Goal: Transaction & Acquisition: Download file/media

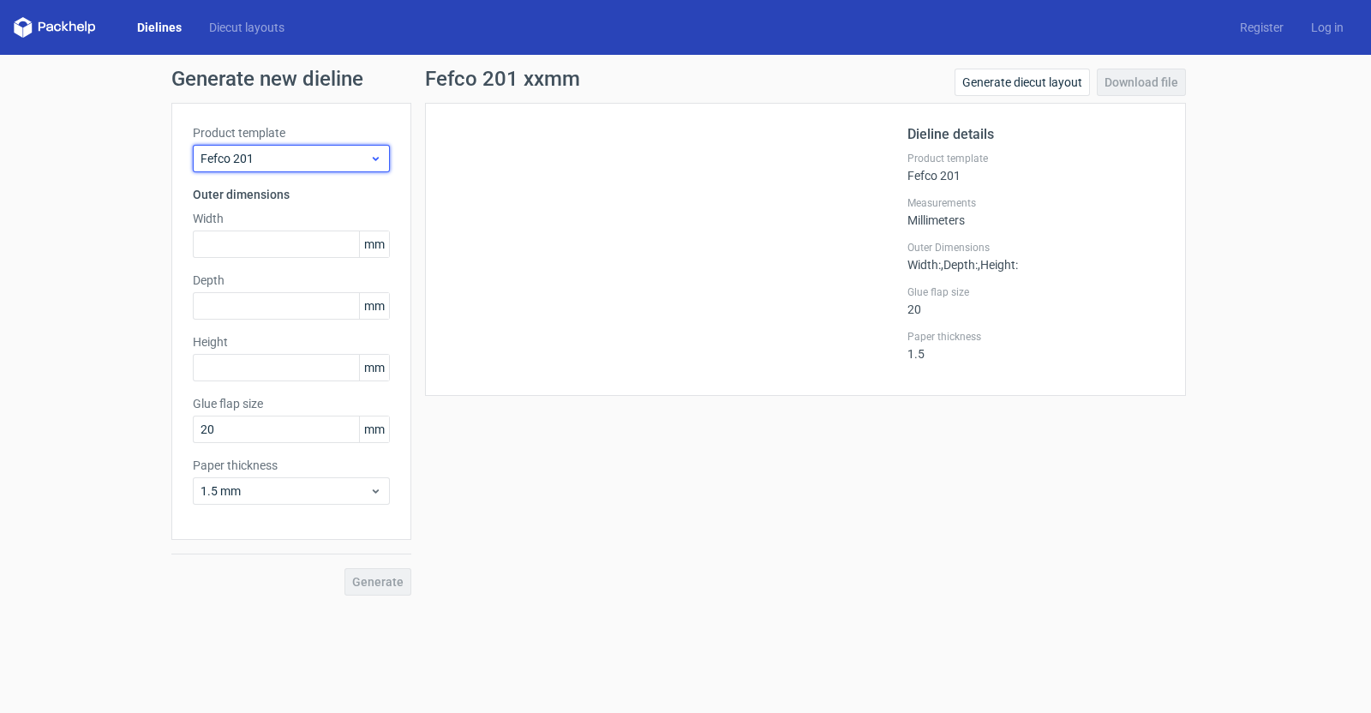
click at [376, 156] on icon at bounding box center [375, 159] width 13 height 14
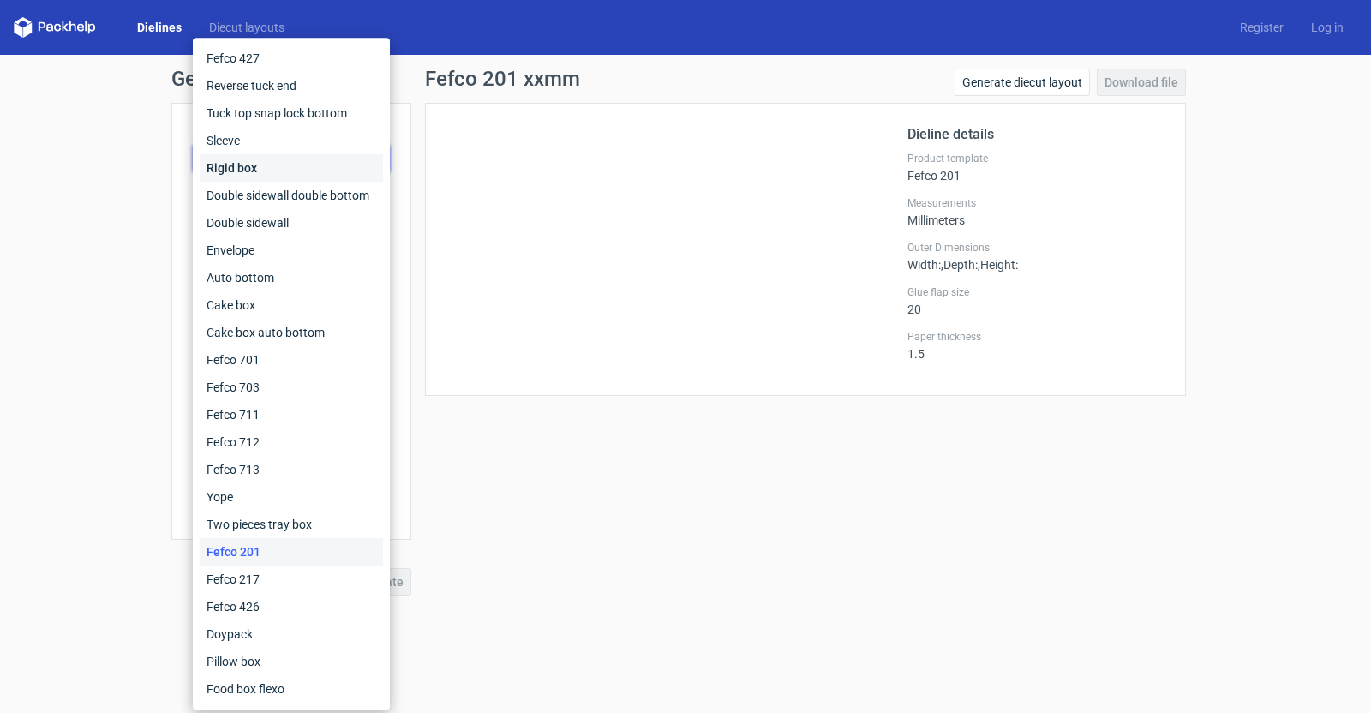
click at [257, 160] on div "Rigid box" at bounding box center [291, 167] width 183 height 27
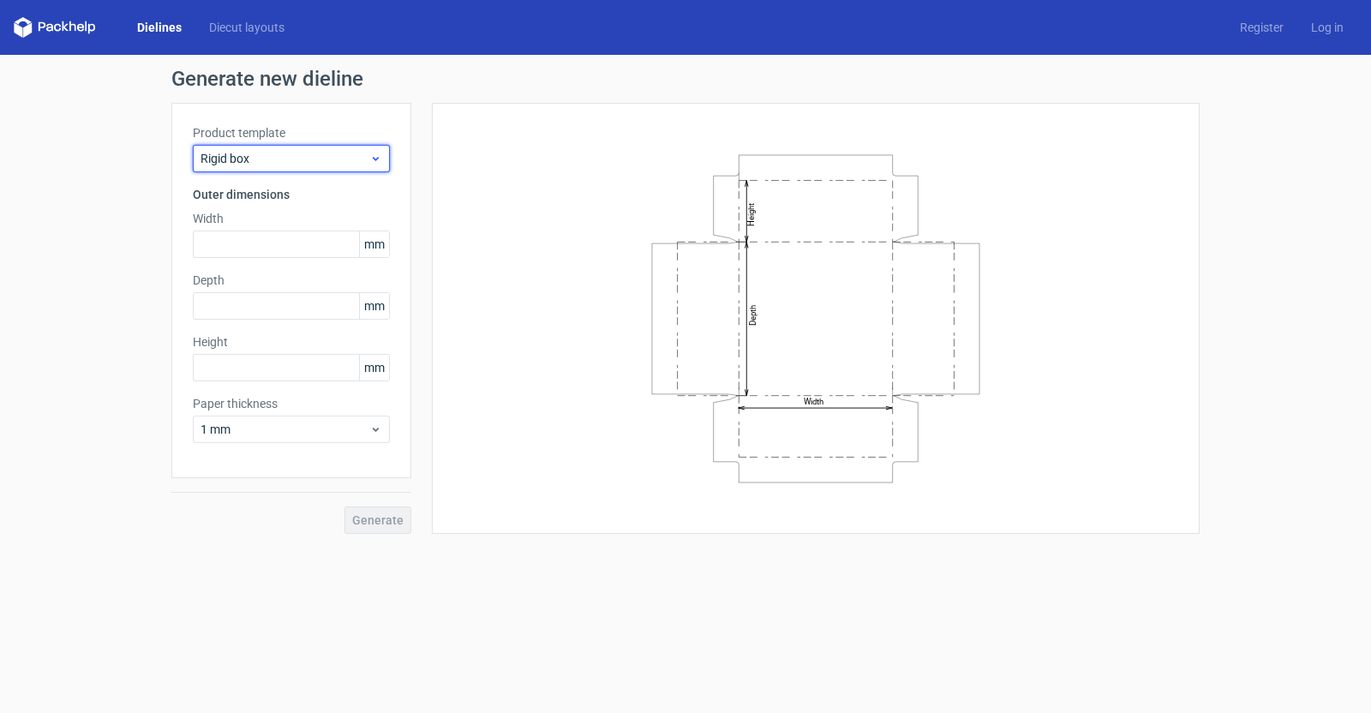
click at [377, 152] on icon at bounding box center [375, 159] width 13 height 14
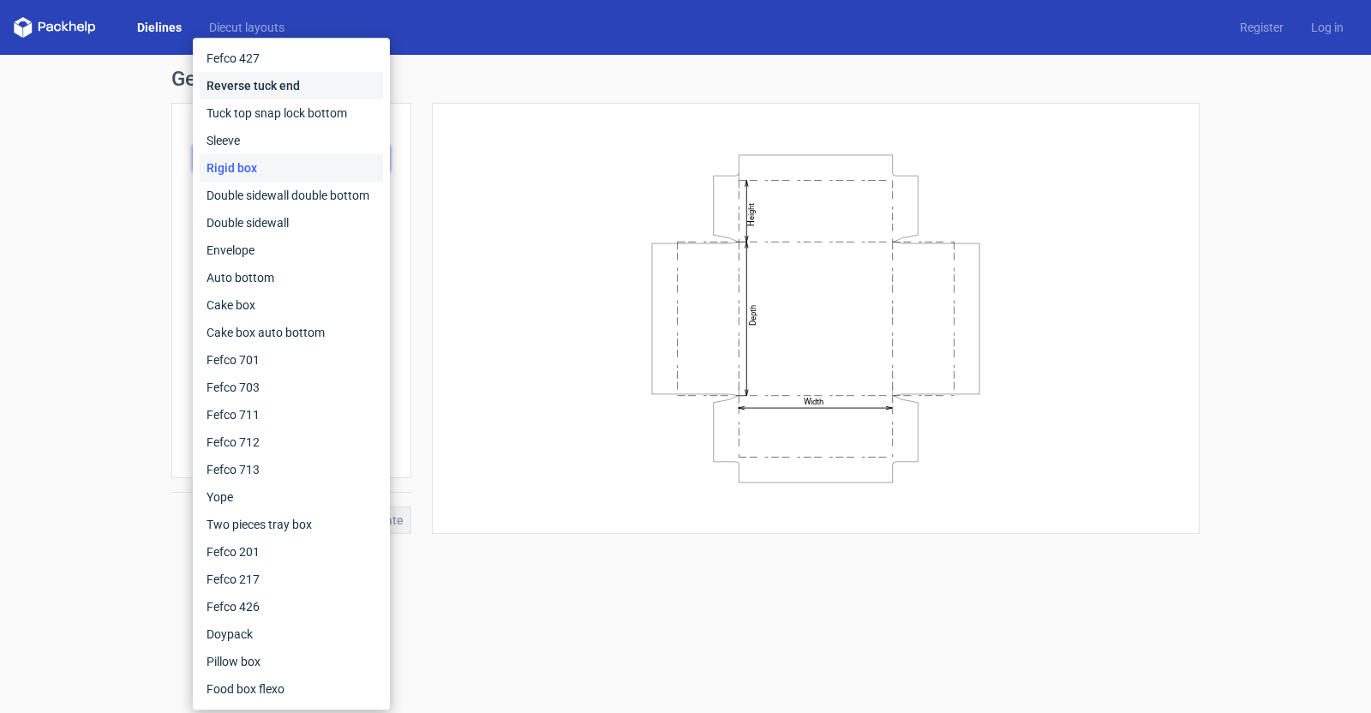
click at [295, 87] on div "Reverse tuck end" at bounding box center [291, 85] width 183 height 27
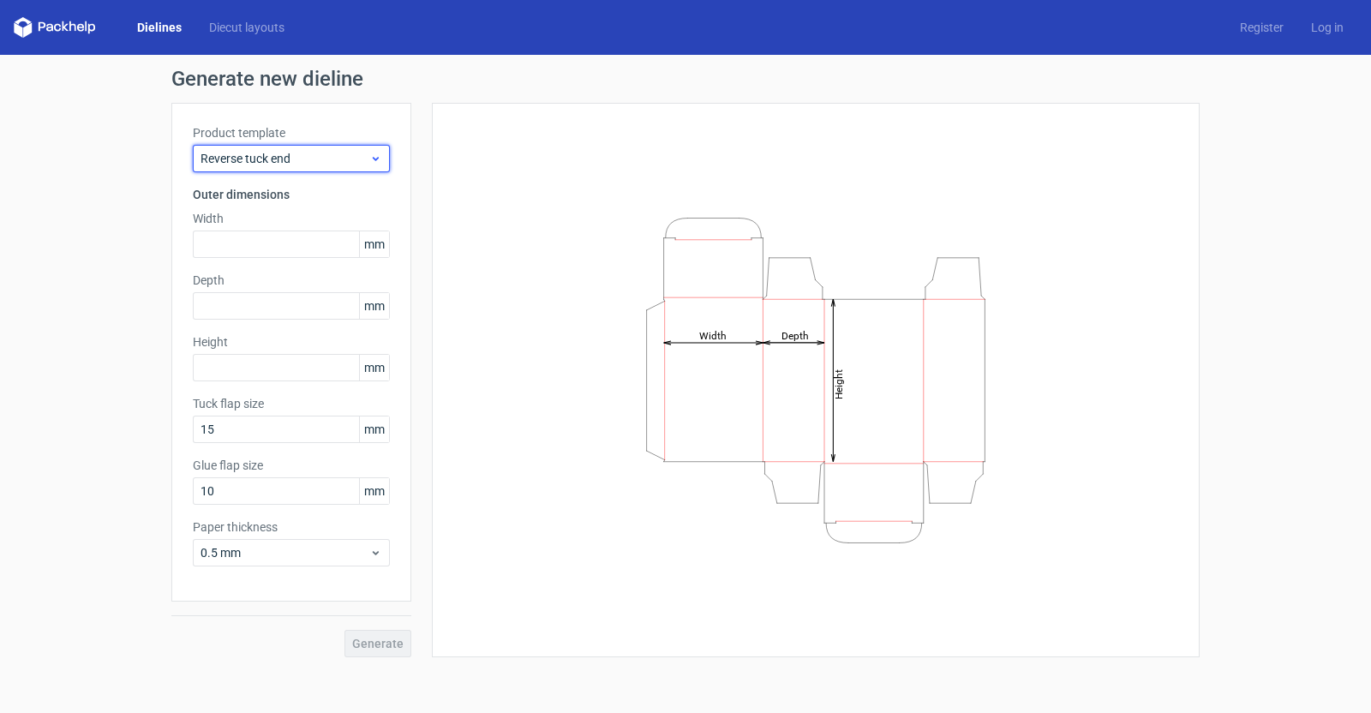
click at [374, 168] on div "Reverse tuck end" at bounding box center [291, 158] width 197 height 27
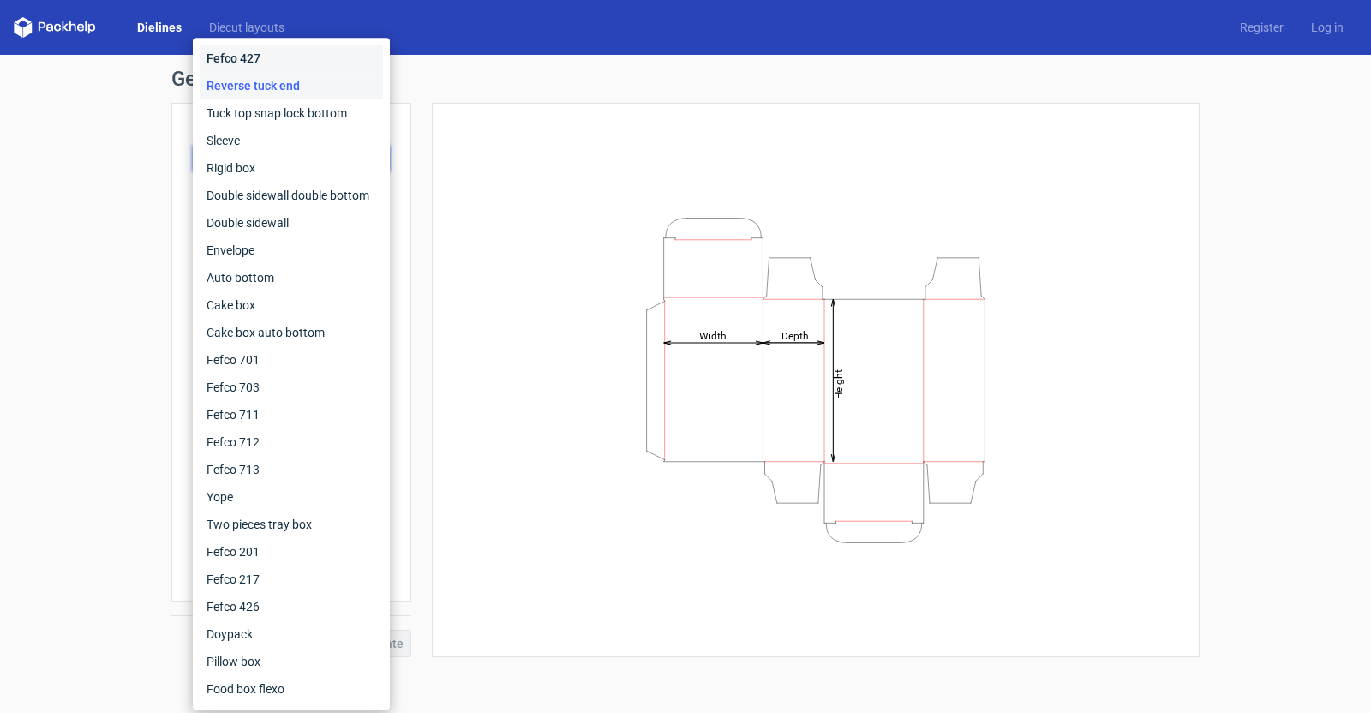
click at [260, 61] on div "Fefco 427" at bounding box center [291, 58] width 183 height 27
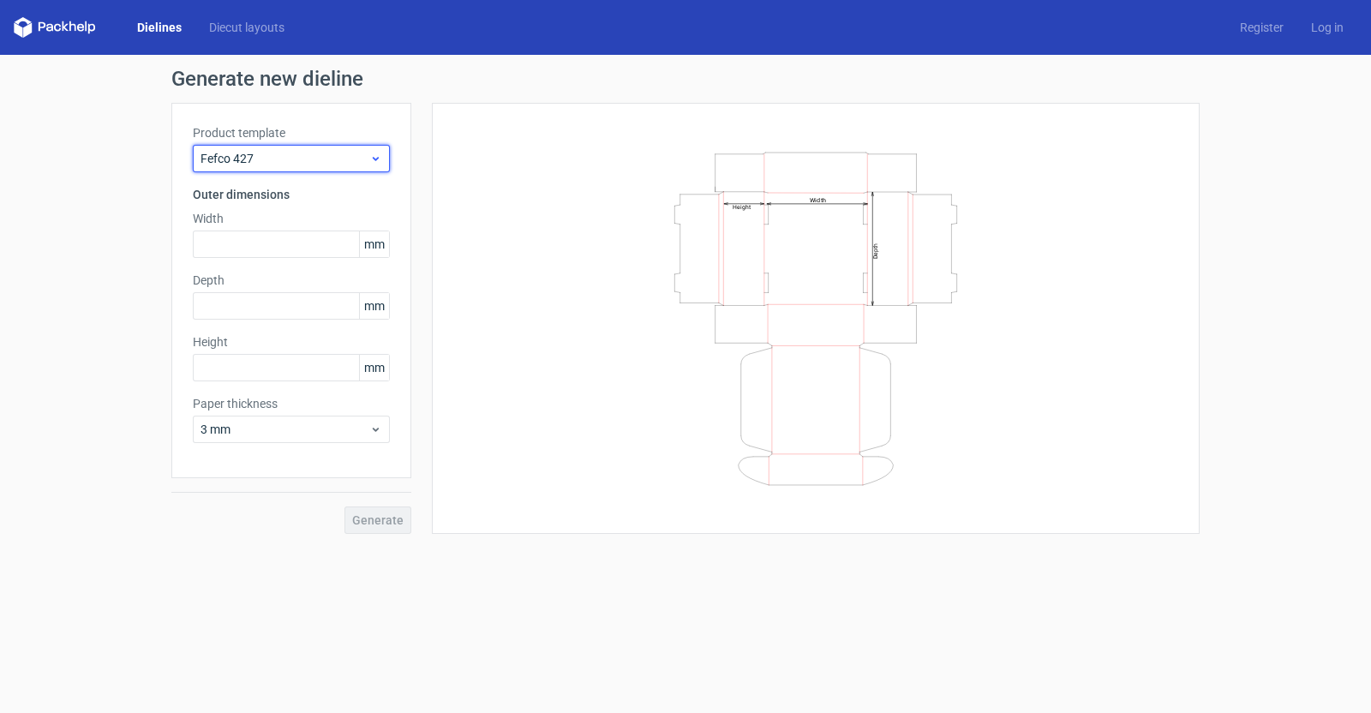
click at [382, 160] on div "Fefco 427" at bounding box center [291, 158] width 197 height 27
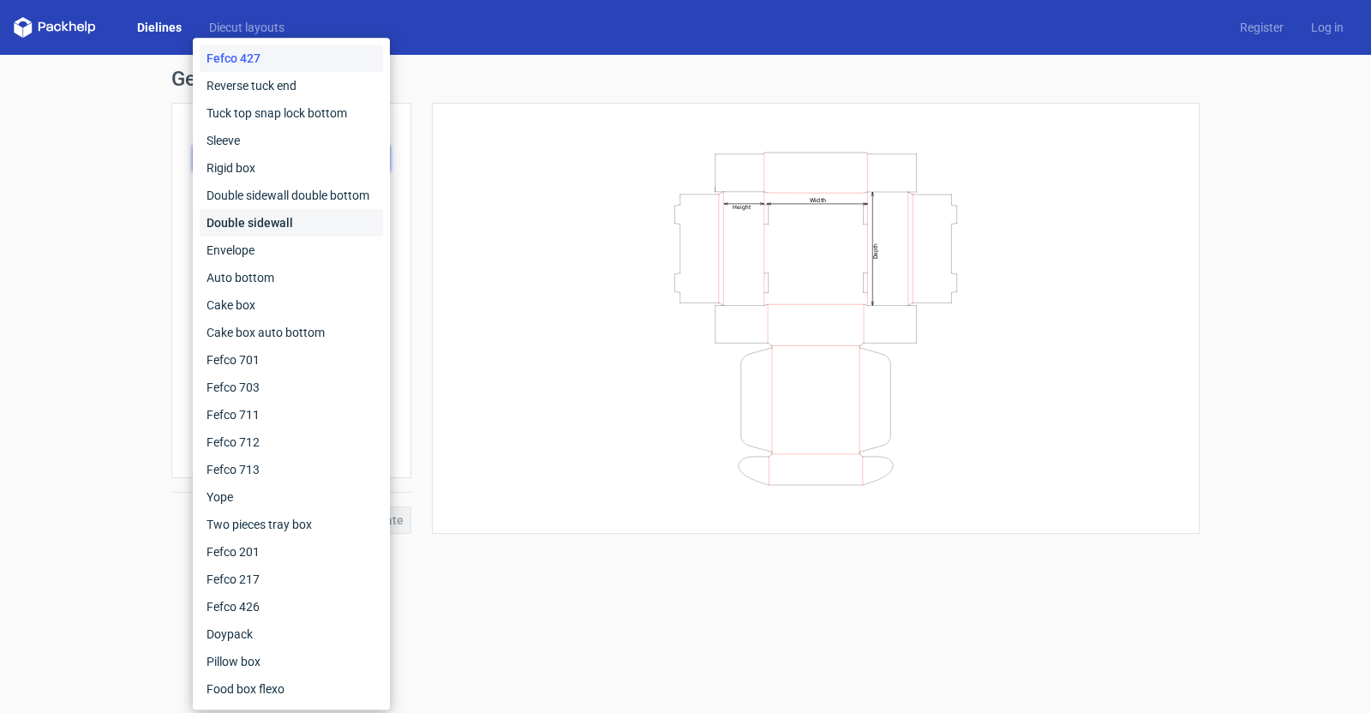
click at [272, 224] on div "Double sidewall" at bounding box center [291, 222] width 183 height 27
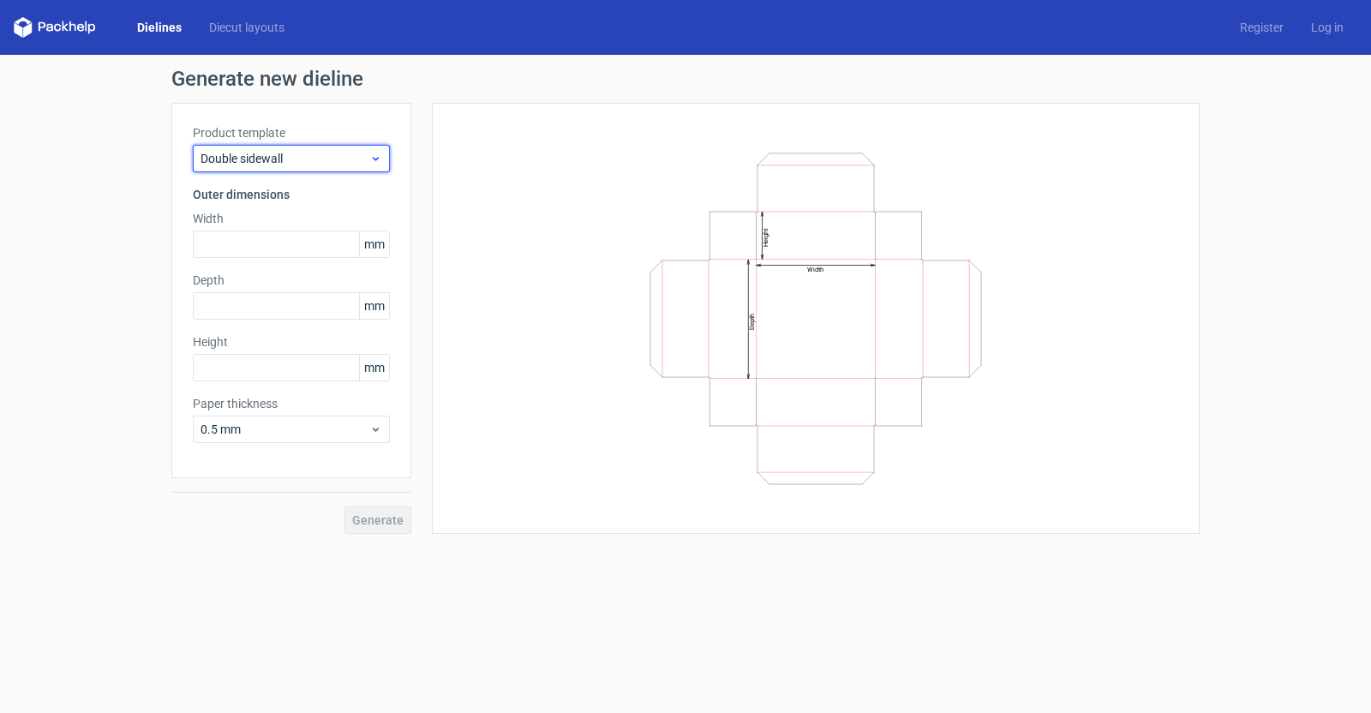
click at [379, 150] on div "Double sidewall" at bounding box center [291, 158] width 197 height 27
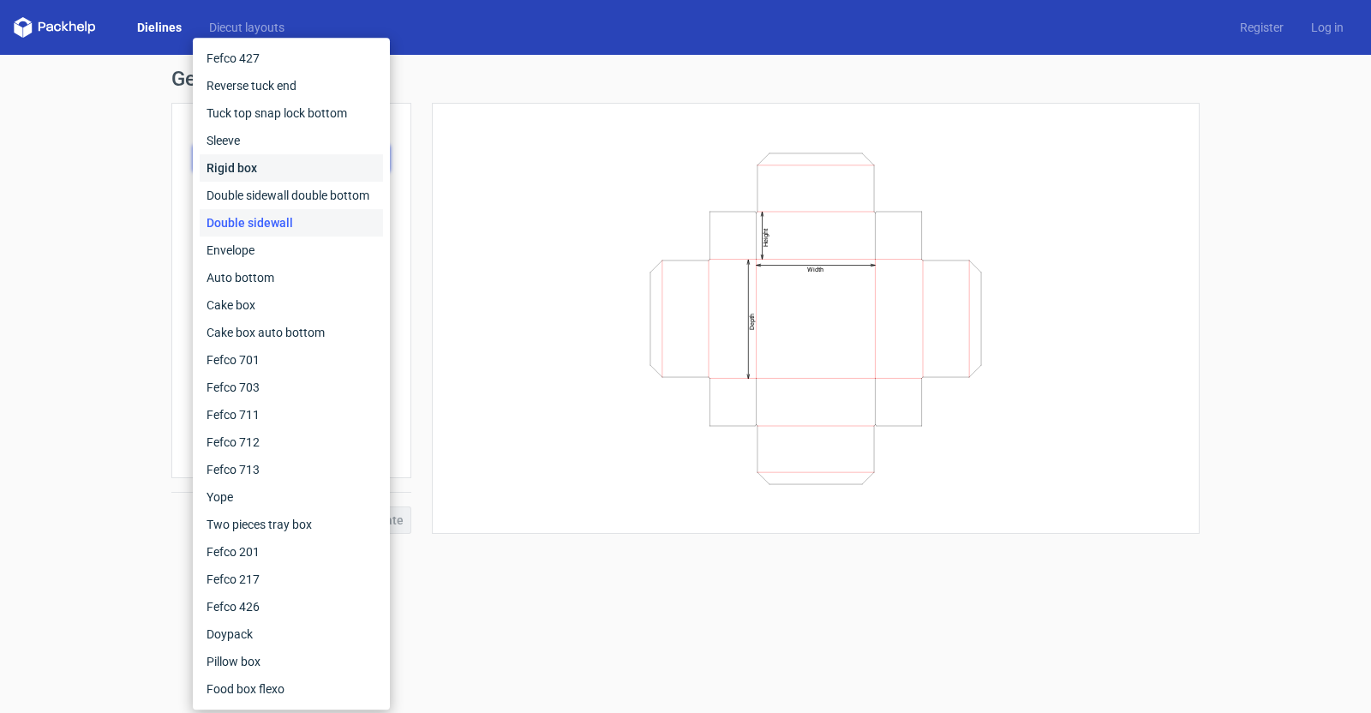
click at [336, 160] on div "Rigid box" at bounding box center [291, 167] width 183 height 27
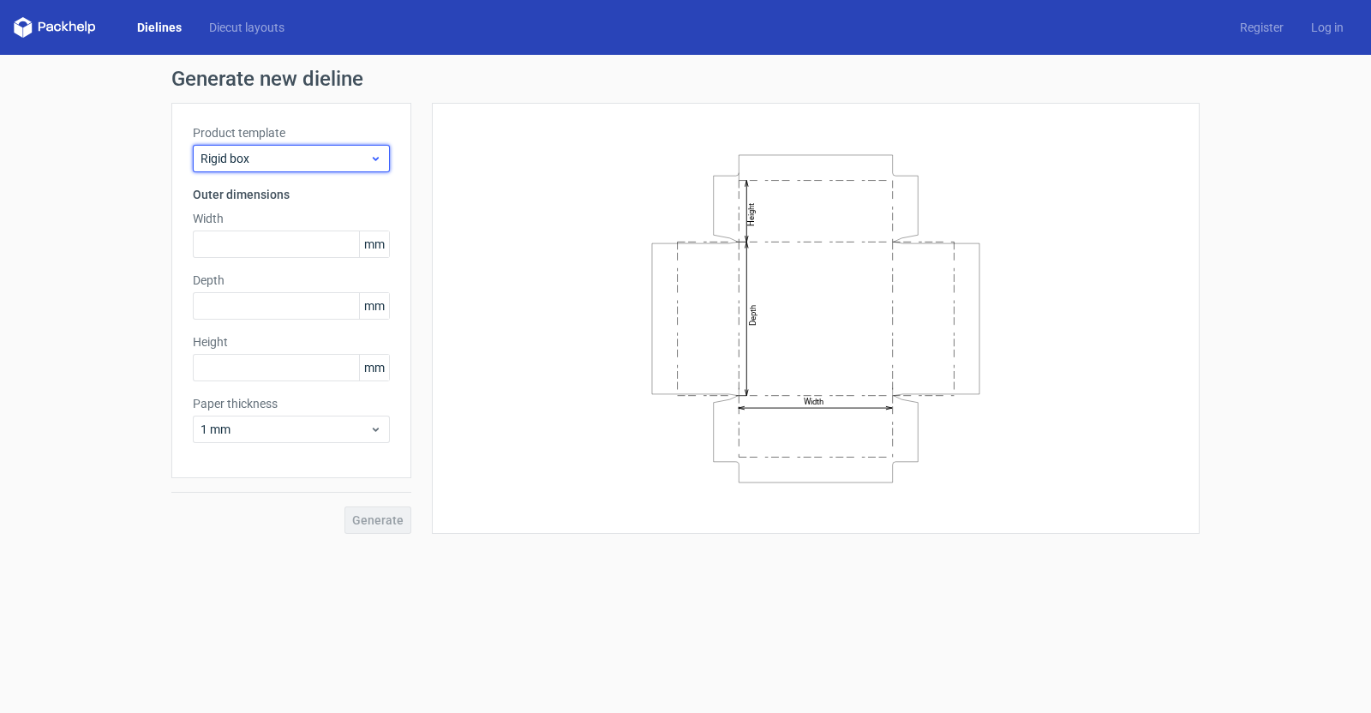
click at [379, 165] on div "Rigid box" at bounding box center [291, 158] width 197 height 27
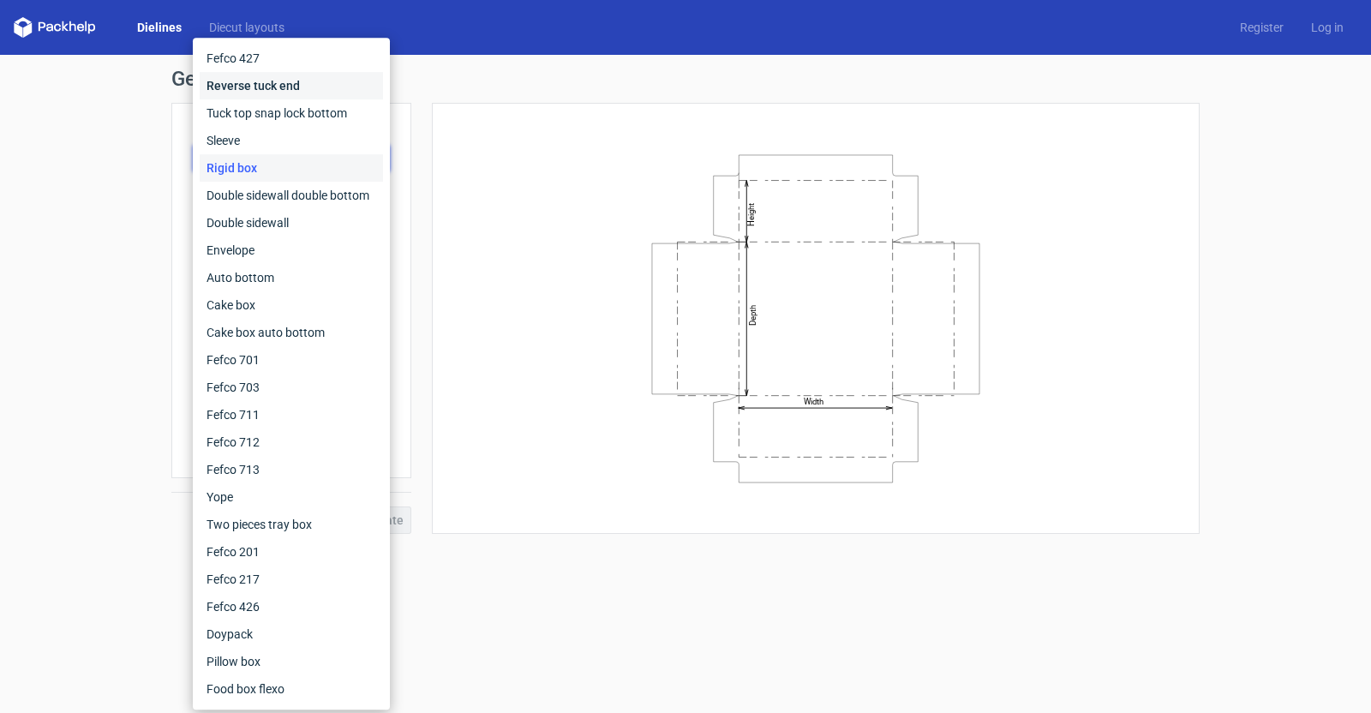
click at [313, 91] on div "Reverse tuck end" at bounding box center [291, 85] width 183 height 27
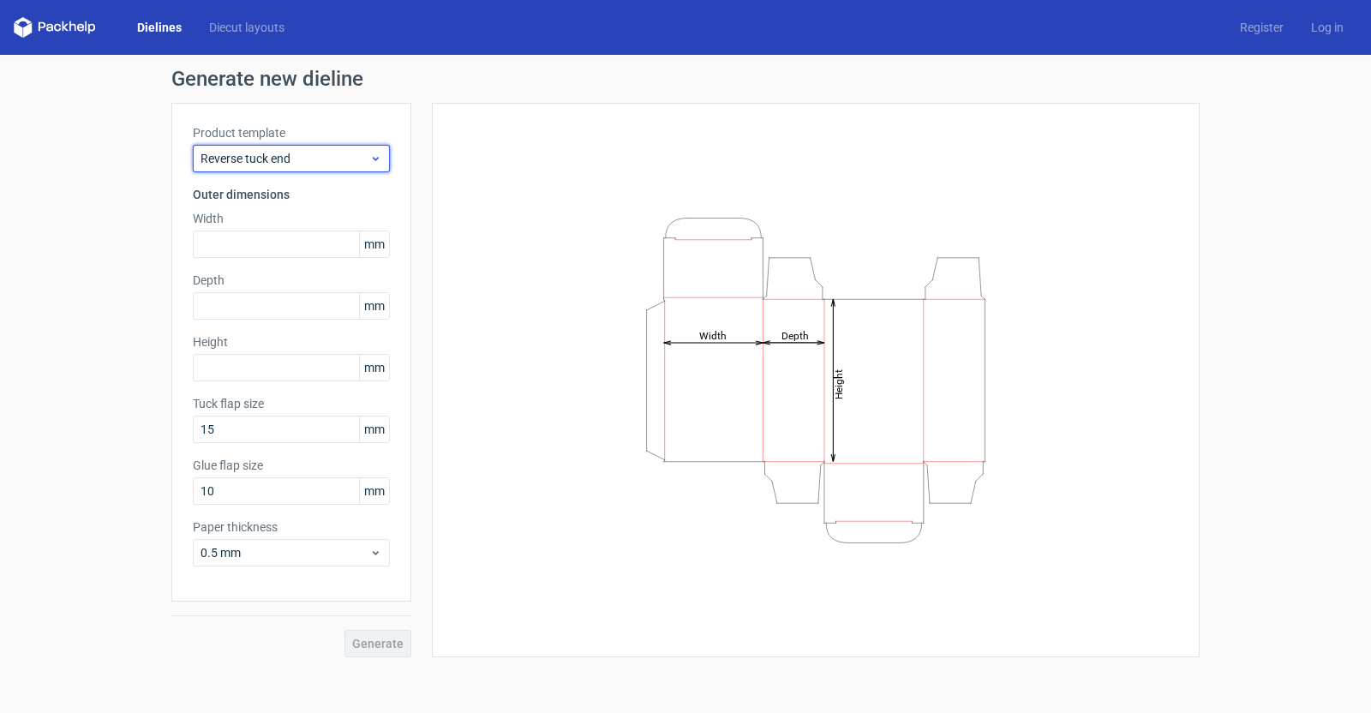
click at [377, 163] on icon at bounding box center [375, 159] width 13 height 14
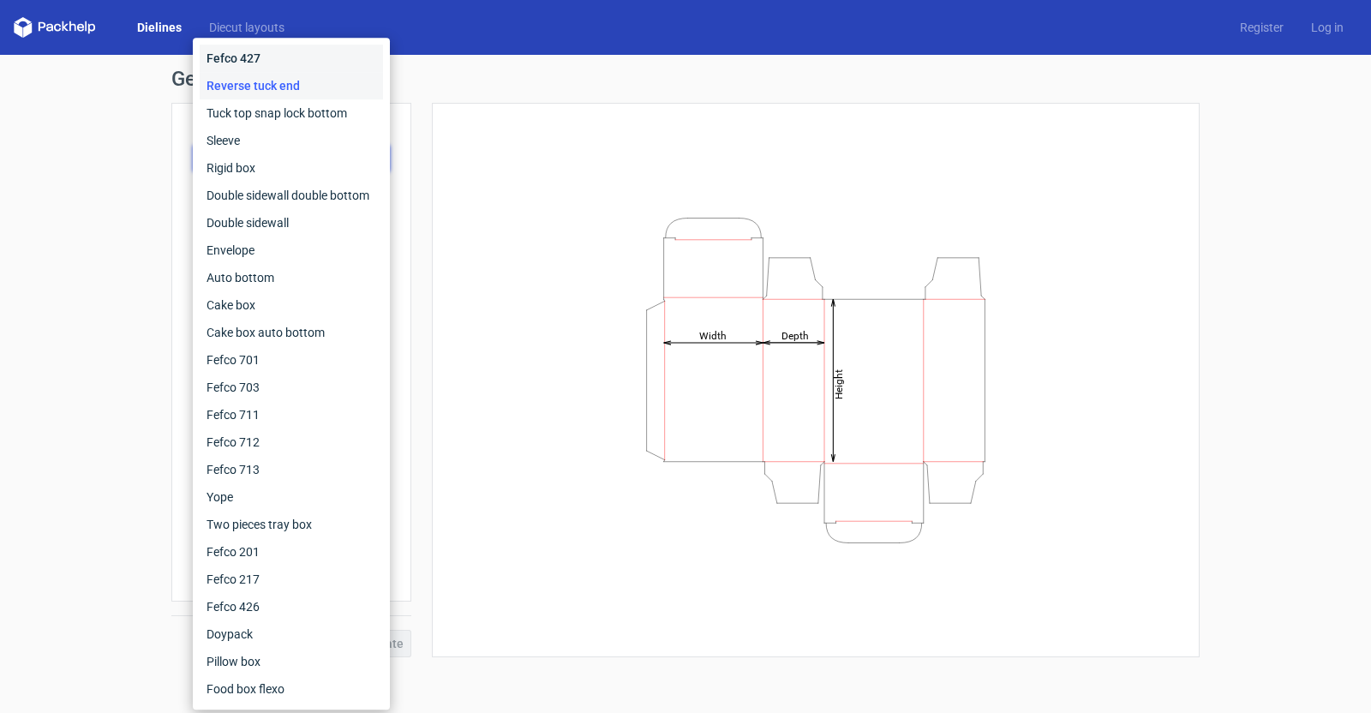
click at [249, 51] on div "Fefco 427" at bounding box center [291, 58] width 183 height 27
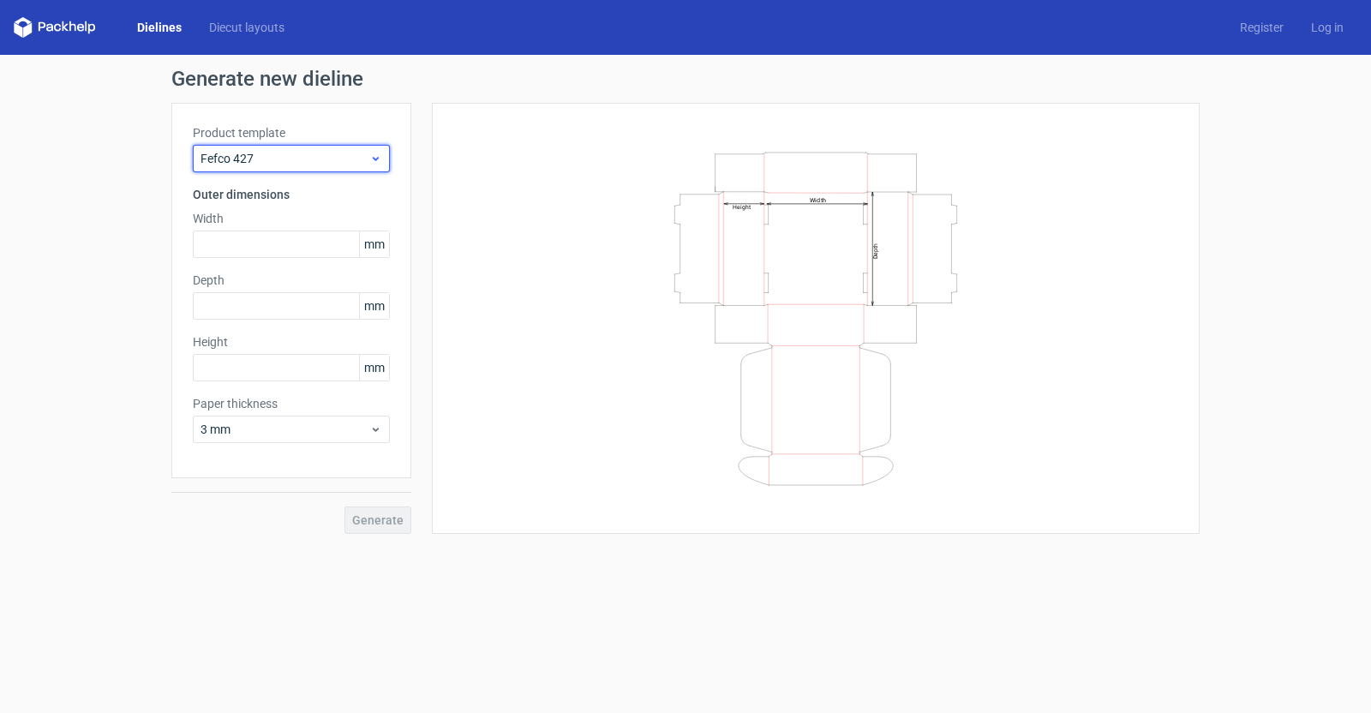
click at [379, 158] on icon at bounding box center [375, 159] width 13 height 14
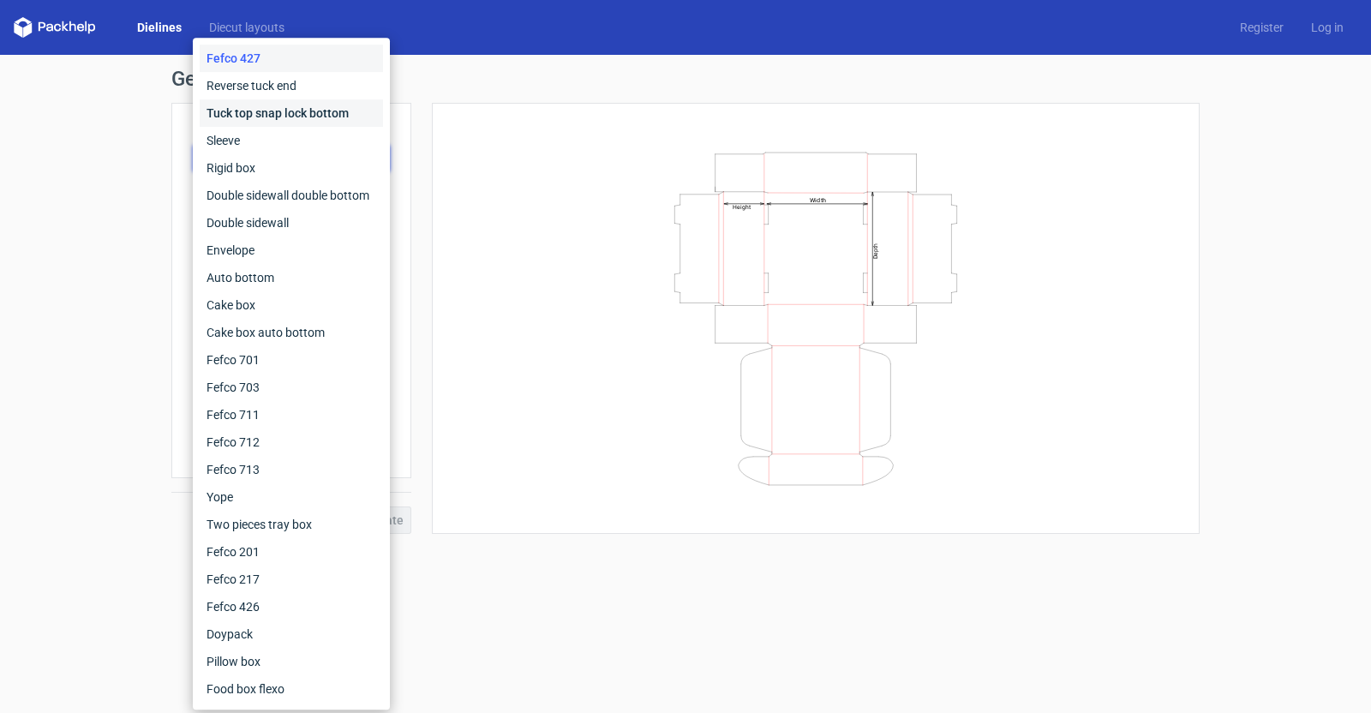
click at [268, 111] on div "Tuck top snap lock bottom" at bounding box center [291, 112] width 183 height 27
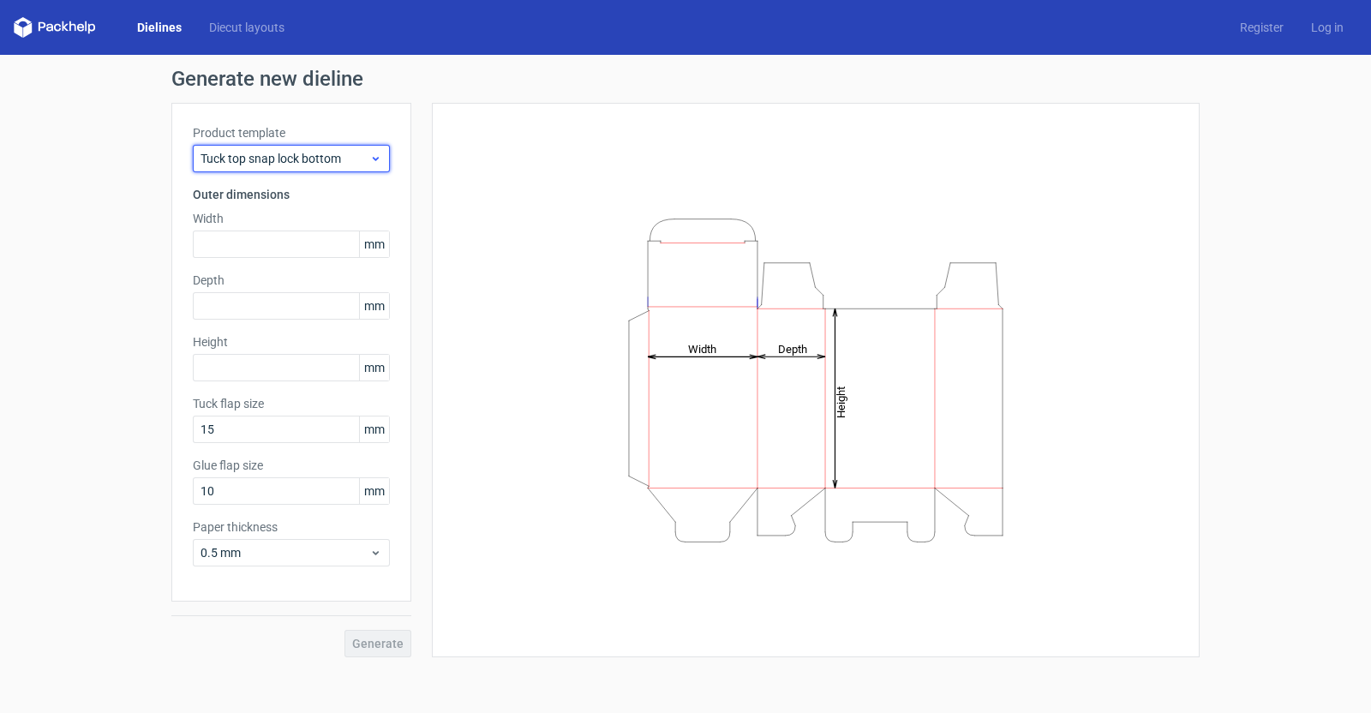
click at [377, 162] on icon at bounding box center [375, 159] width 13 height 14
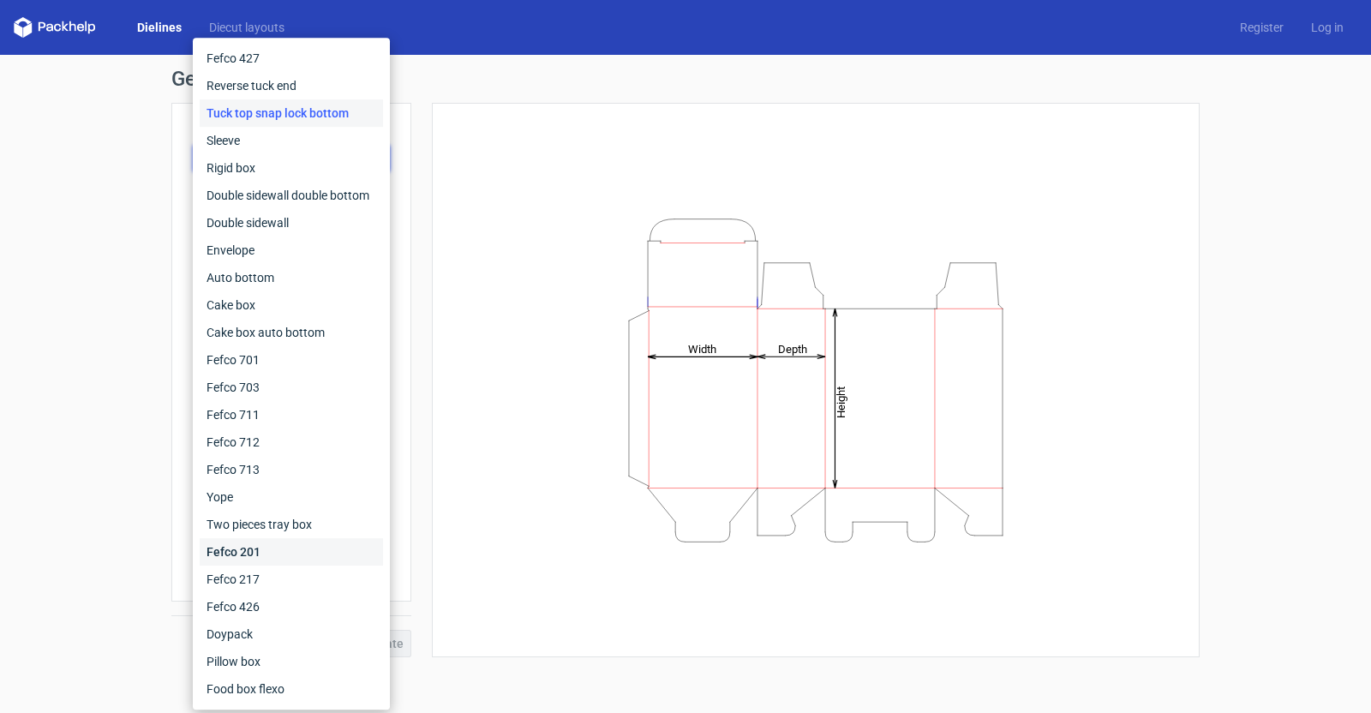
click at [273, 541] on div "Fefco 201" at bounding box center [291, 551] width 183 height 27
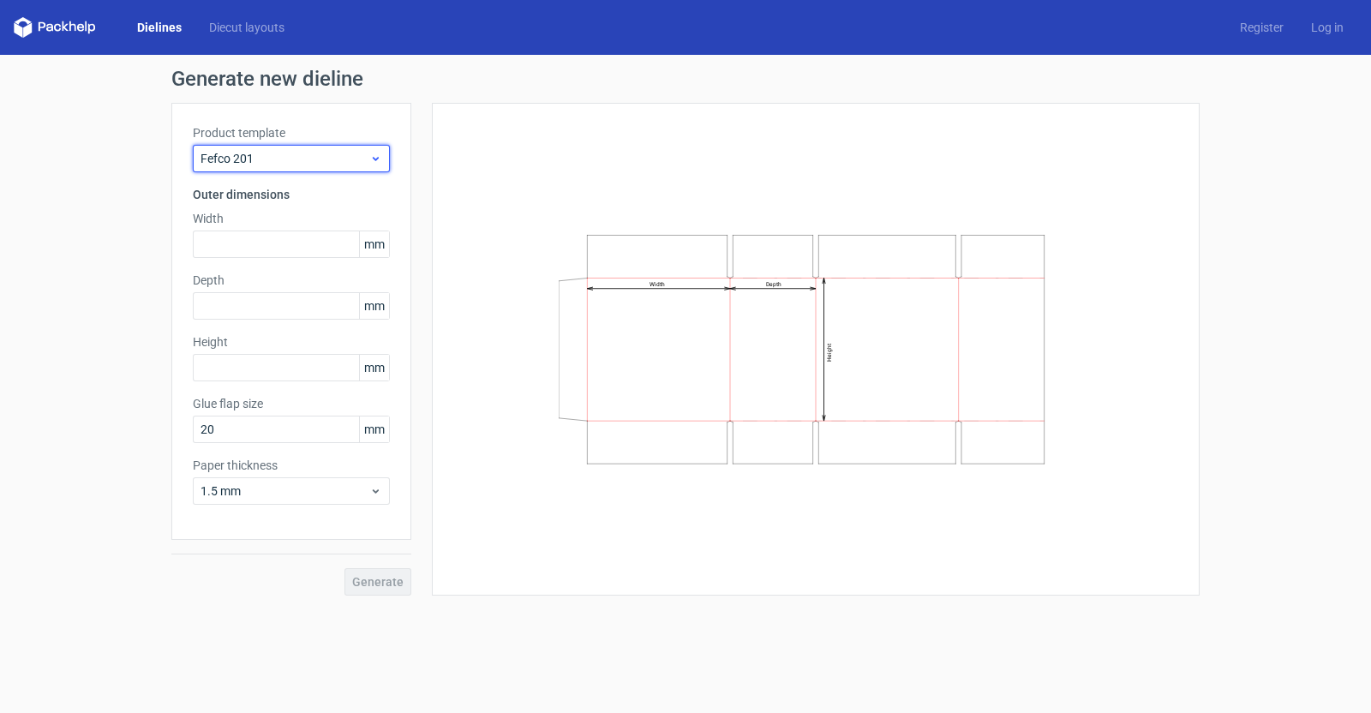
click at [375, 162] on icon at bounding box center [375, 159] width 13 height 14
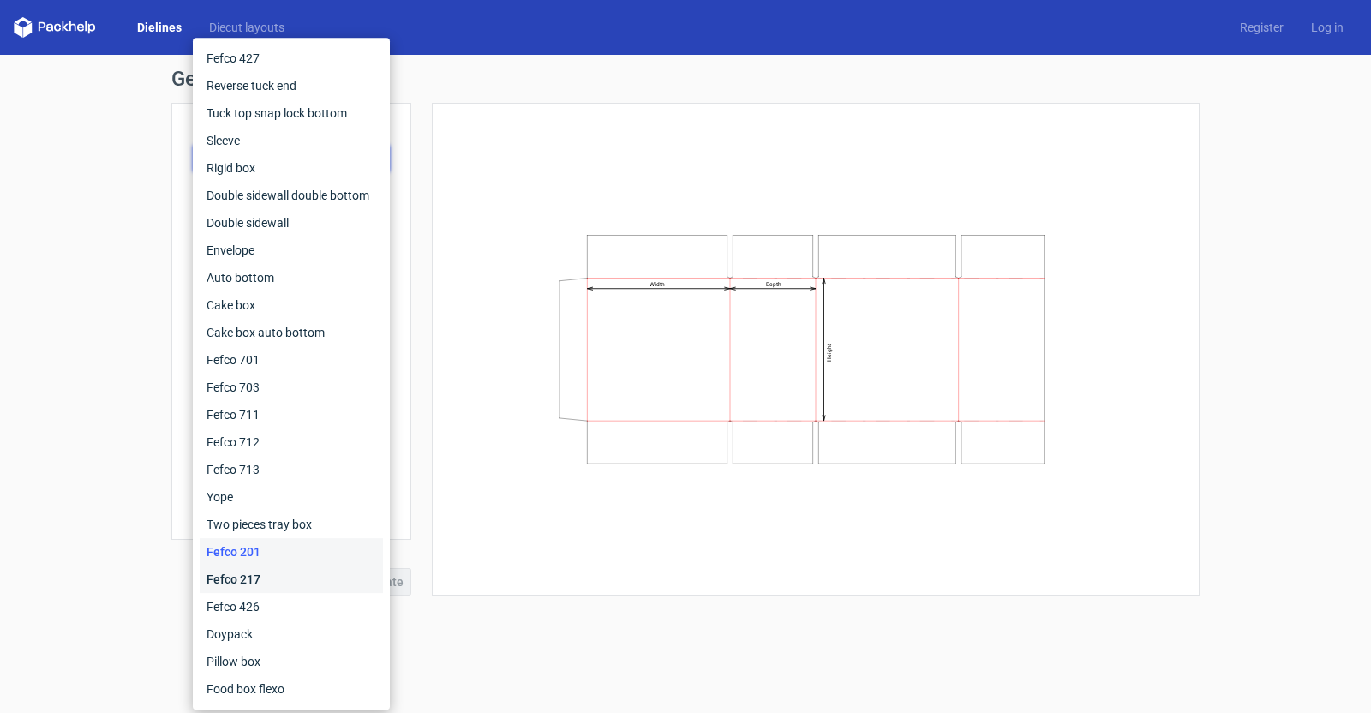
click at [268, 569] on div "Fefco 217" at bounding box center [291, 578] width 183 height 27
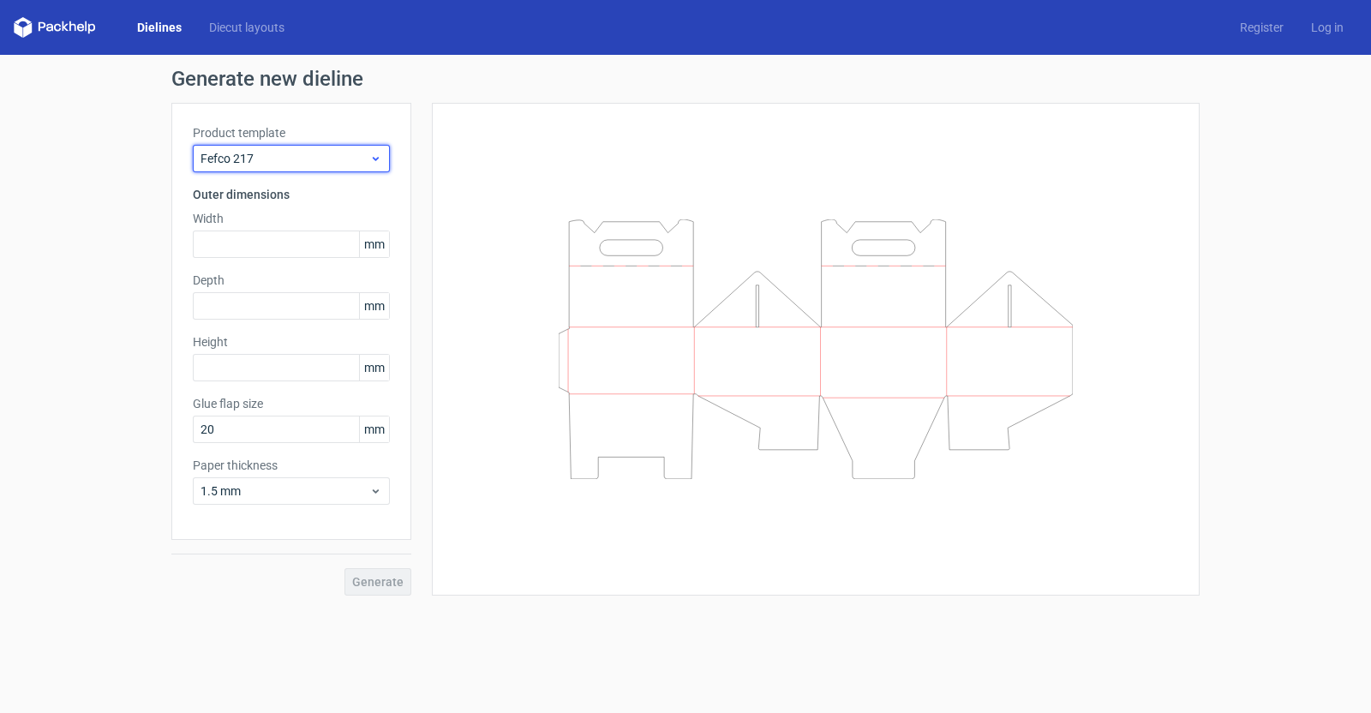
click at [373, 161] on icon at bounding box center [375, 159] width 13 height 14
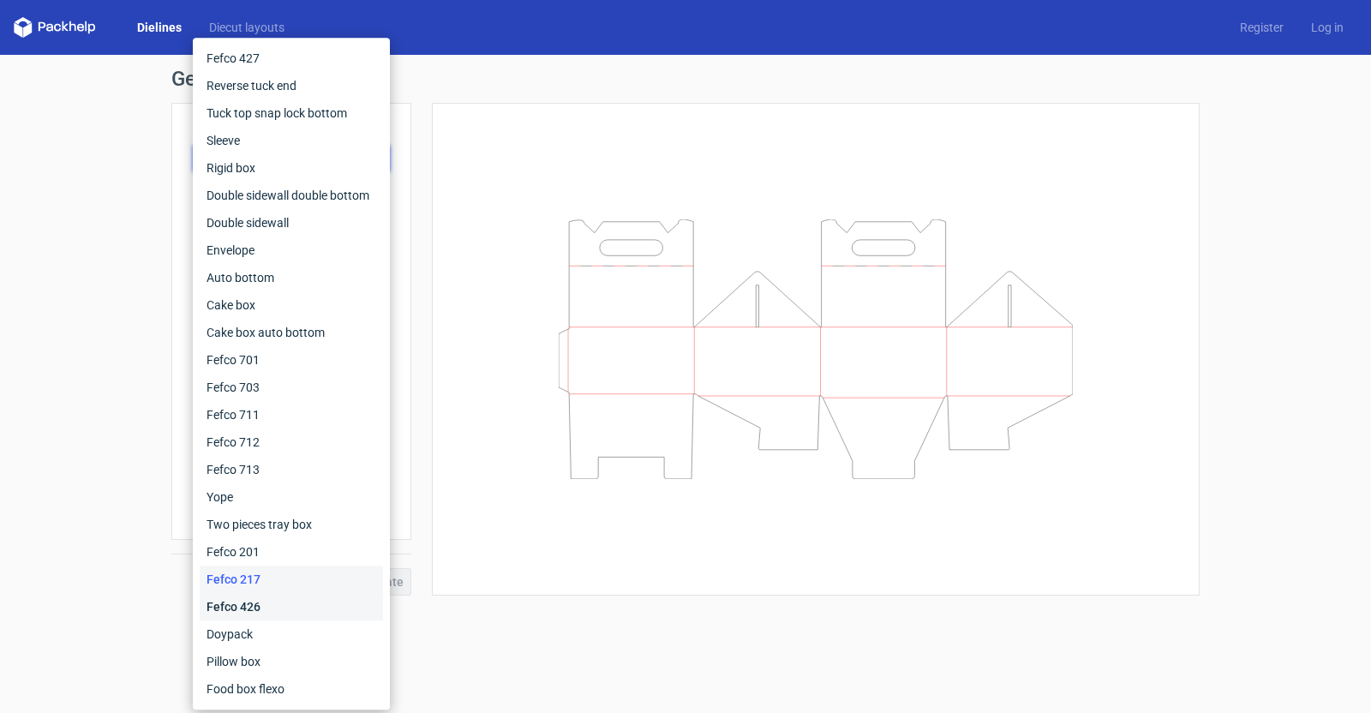
click at [238, 569] on div "Fefco 426" at bounding box center [291, 606] width 183 height 27
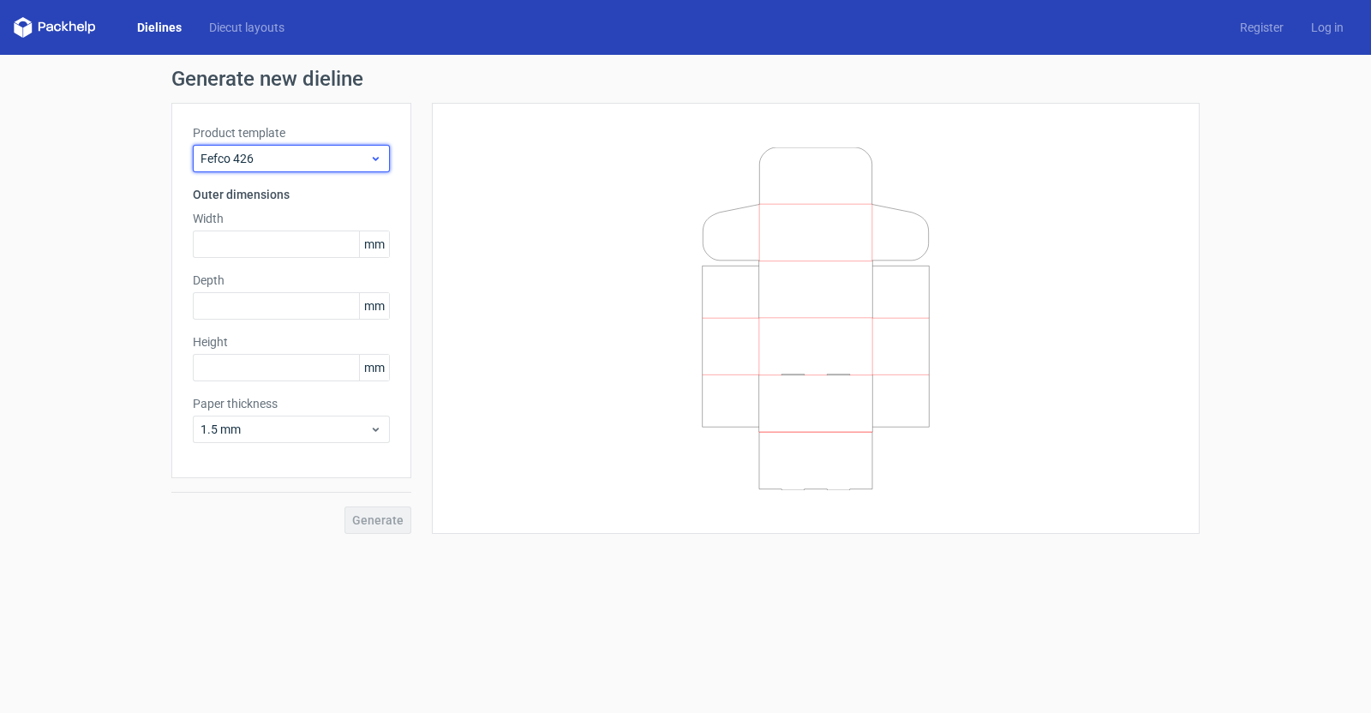
click at [378, 156] on icon at bounding box center [375, 159] width 13 height 14
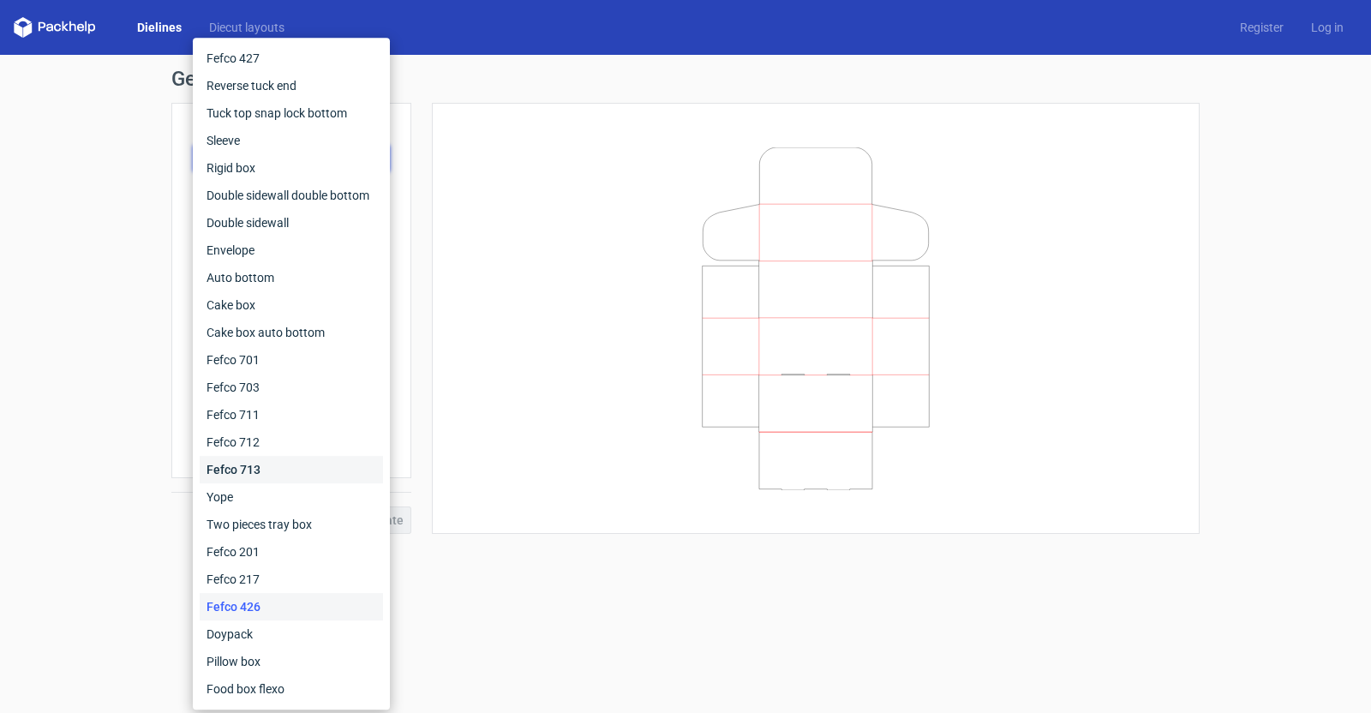
click at [244, 469] on div "Fefco 713" at bounding box center [291, 469] width 183 height 27
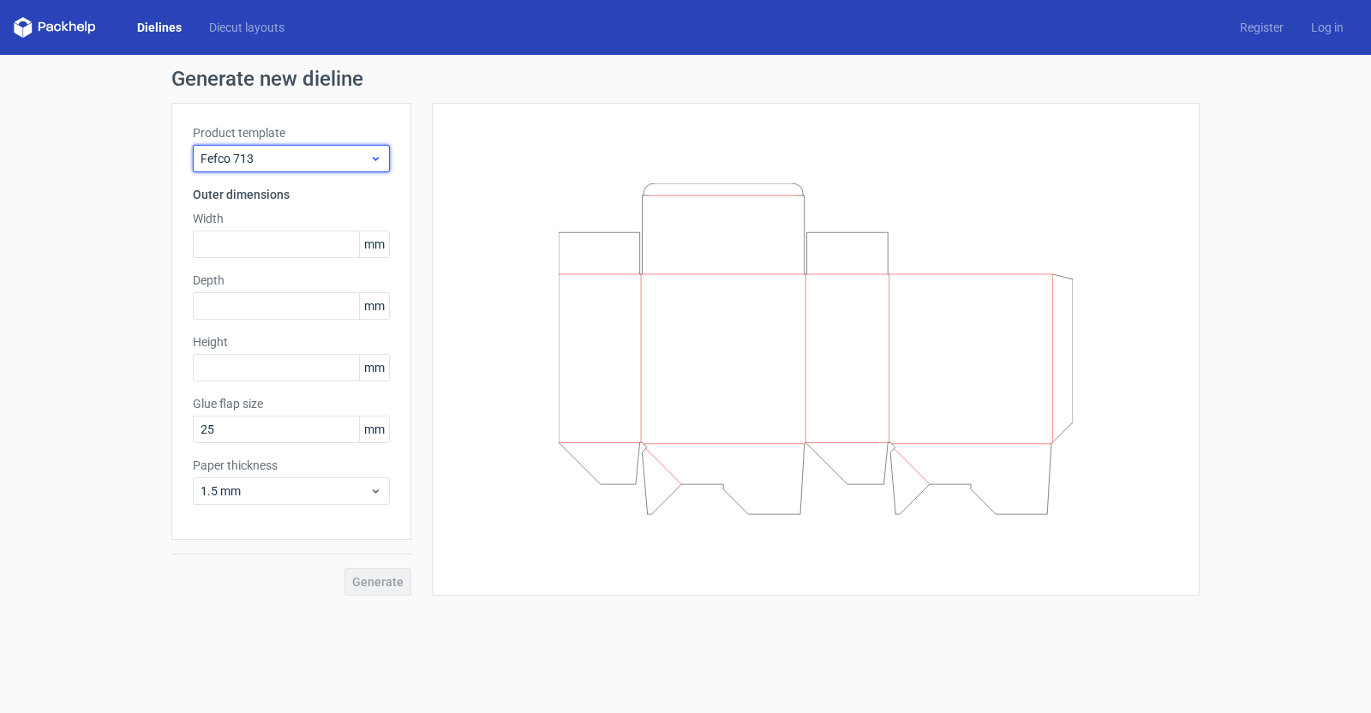
click at [380, 160] on icon at bounding box center [375, 159] width 13 height 14
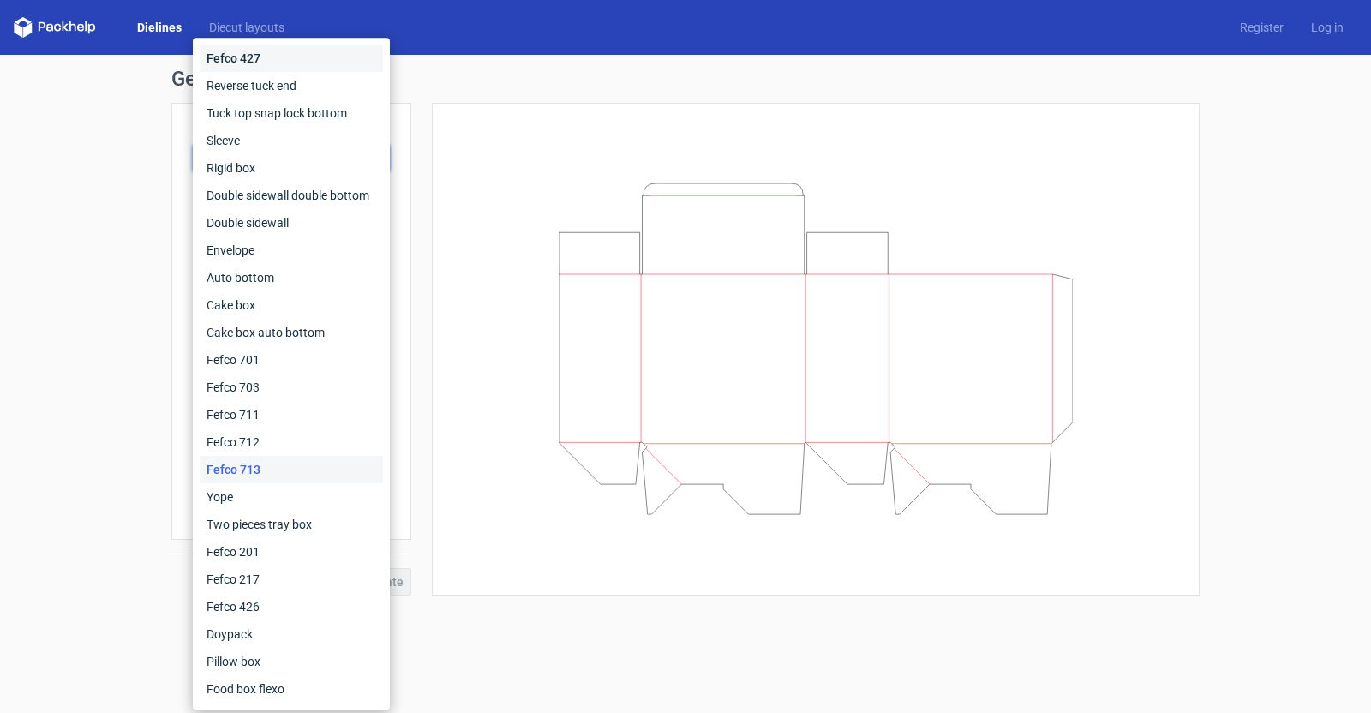
click at [253, 51] on div "Fefco 427" at bounding box center [291, 58] width 183 height 27
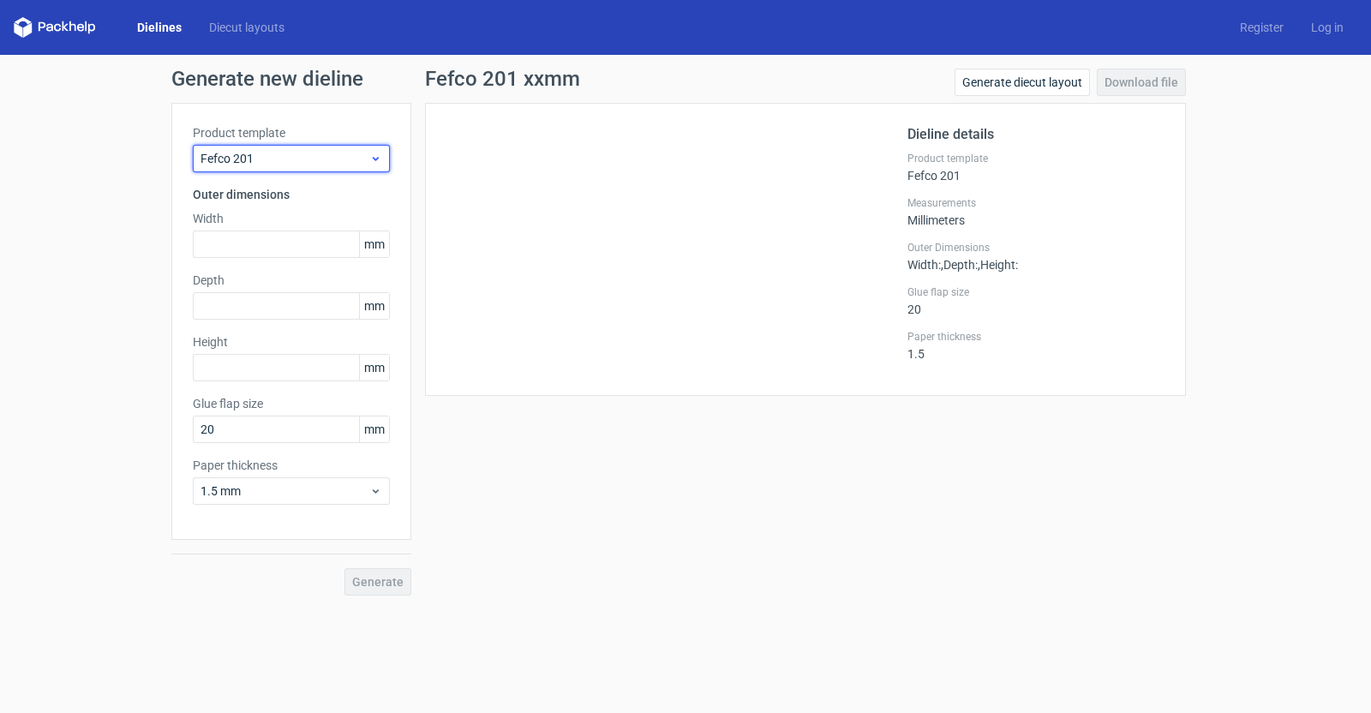
click at [254, 163] on span "Fefco 201" at bounding box center [284, 158] width 169 height 17
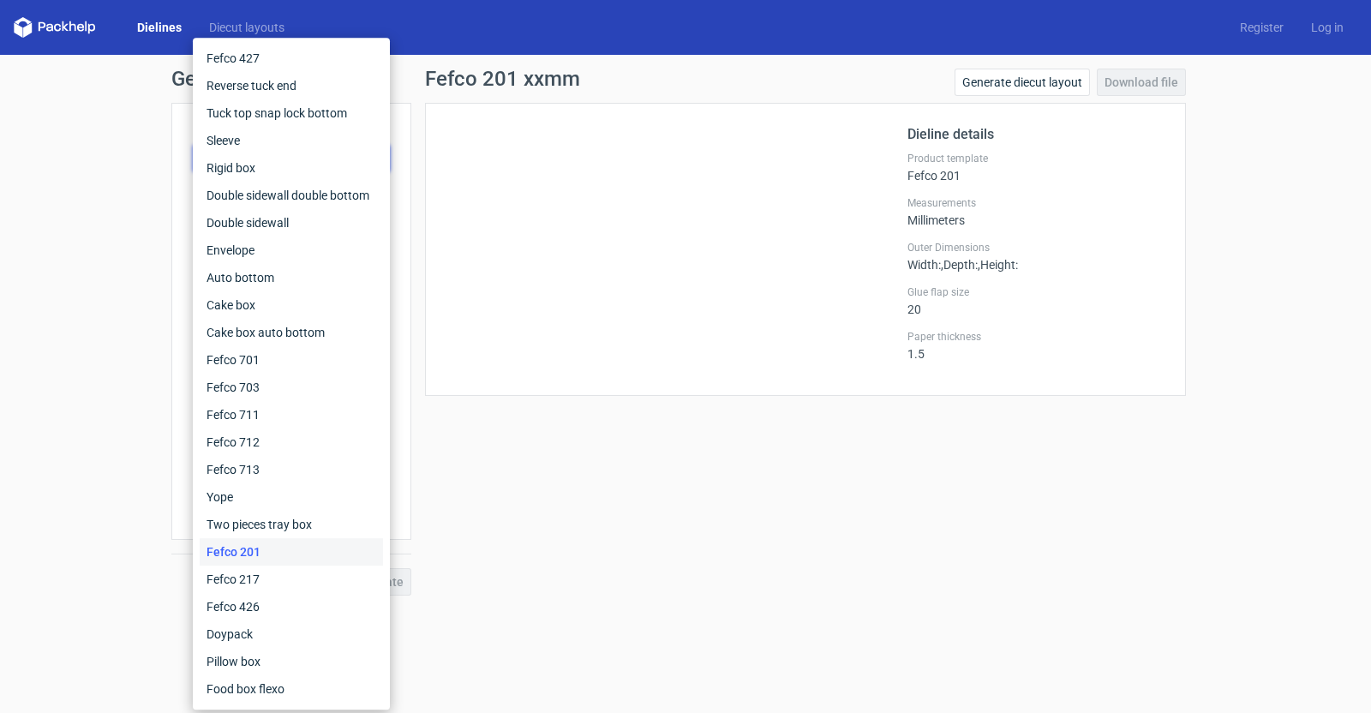
click at [259, 544] on div "Fefco 201" at bounding box center [291, 551] width 183 height 27
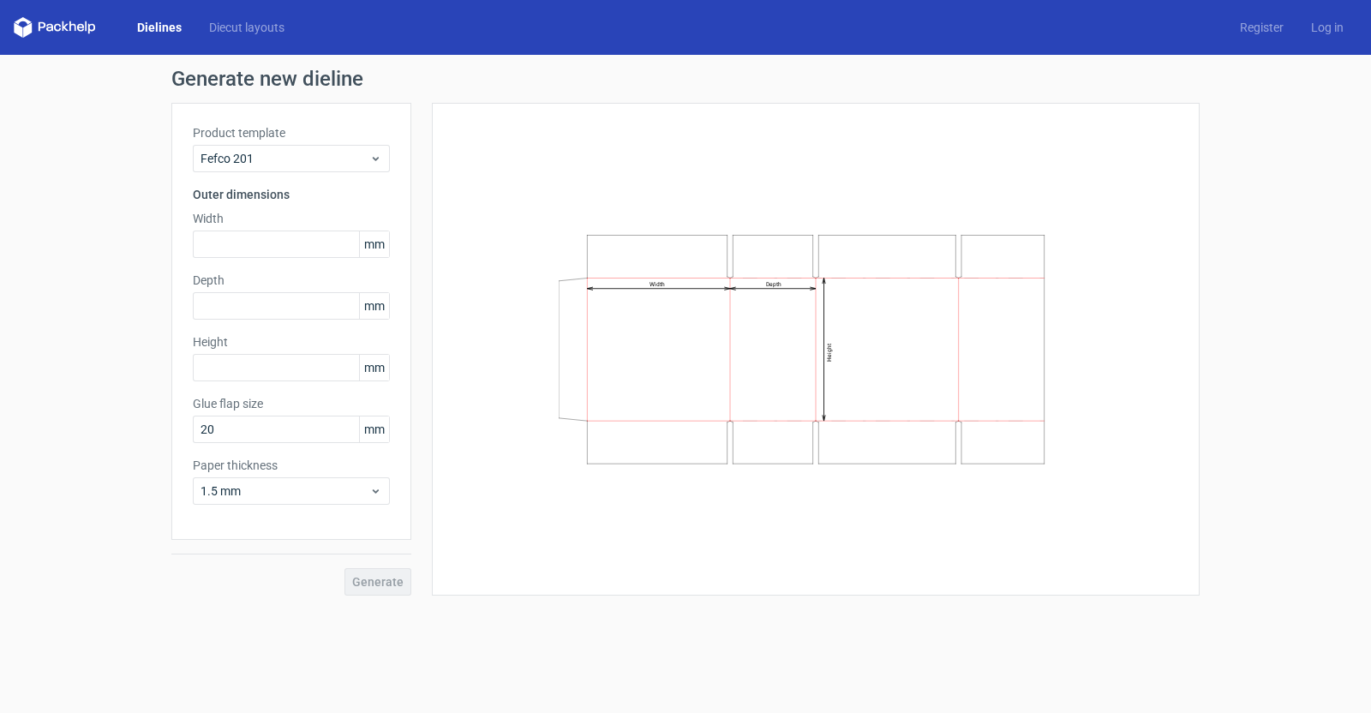
click at [1195, 300] on div "Width Depth Height" at bounding box center [816, 349] width 768 height 493
click at [1281, 187] on div "Generate new dieline Product template Fefco 201 Outer dimensions Width mm Depth…" at bounding box center [685, 332] width 1371 height 554
click at [243, 244] on input "text" at bounding box center [291, 243] width 197 height 27
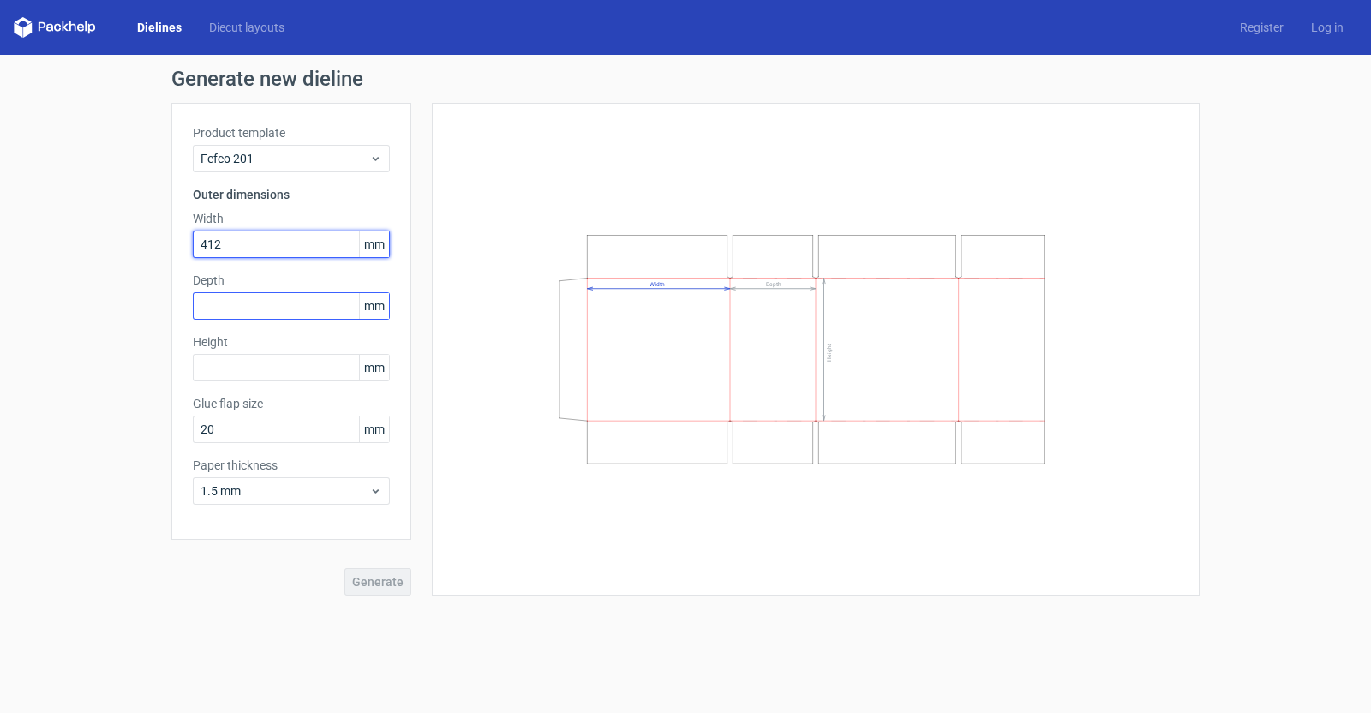
type input "412"
click at [247, 296] on input "text" at bounding box center [291, 305] width 197 height 27
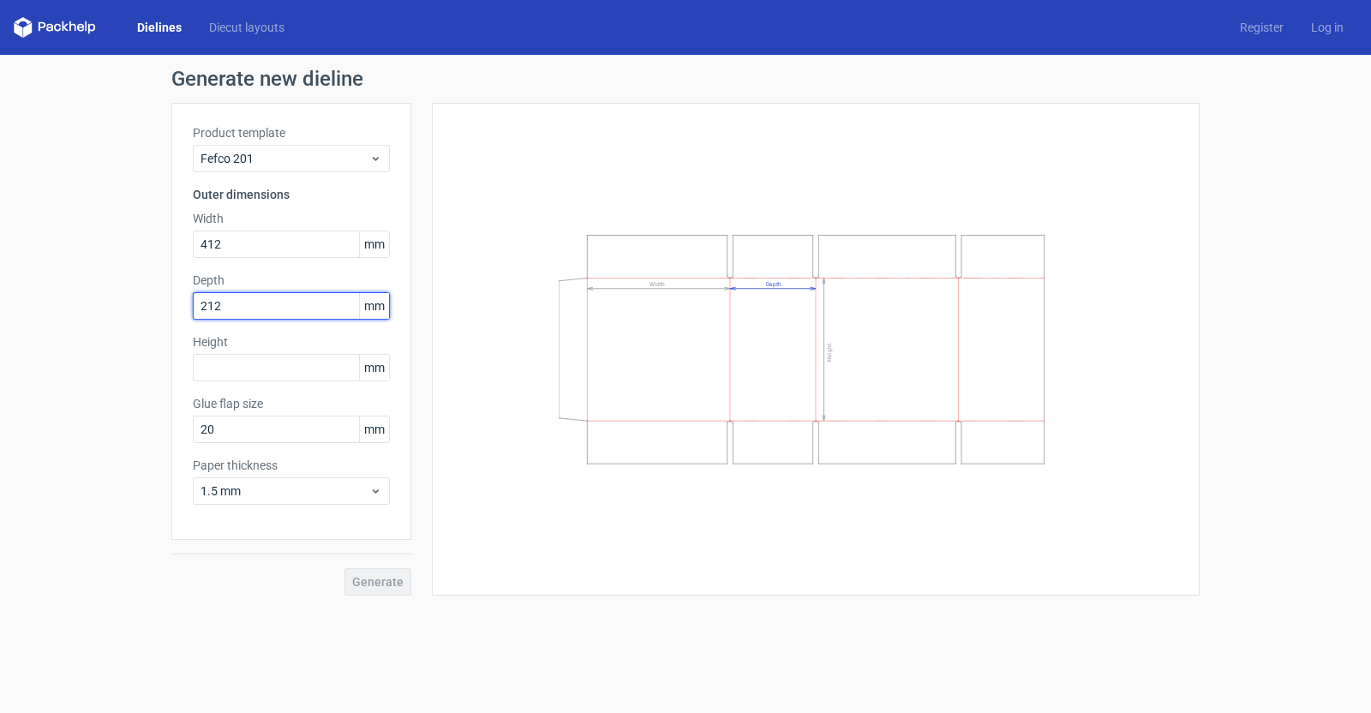
type input "212"
click at [326, 370] on input "text" at bounding box center [291, 367] width 197 height 27
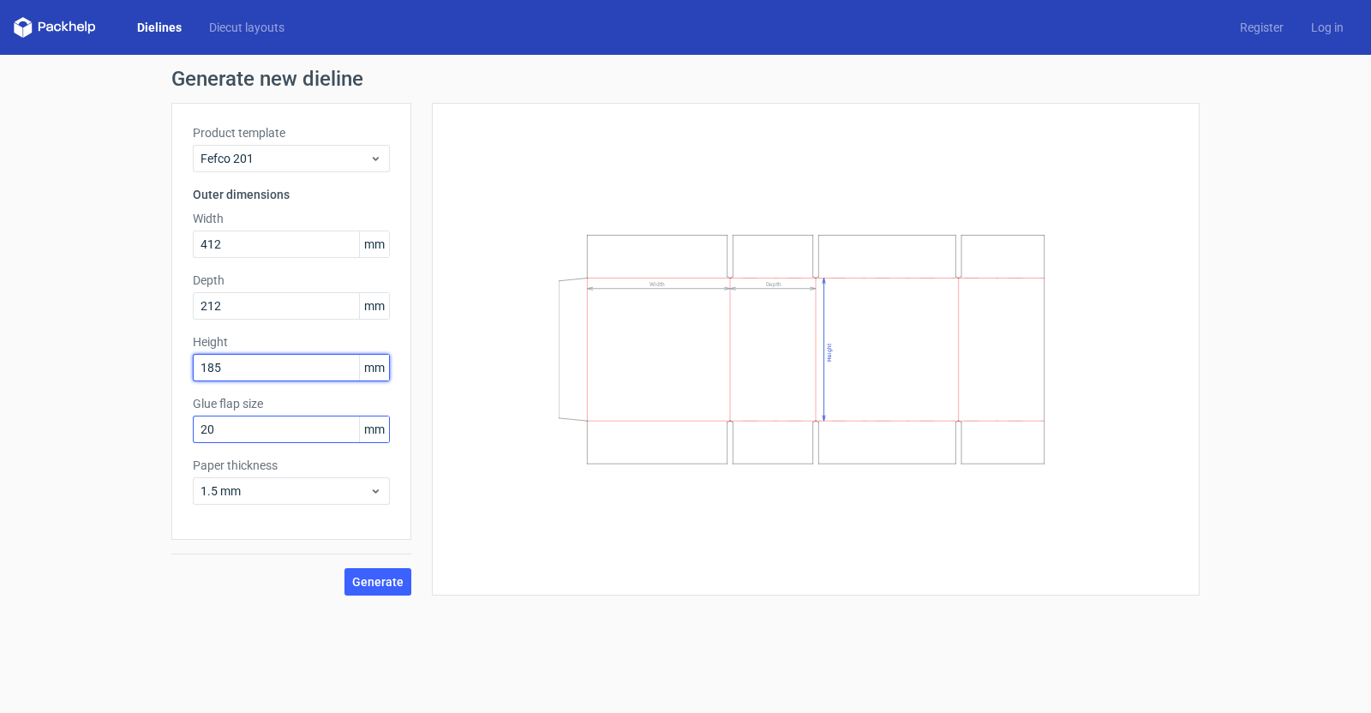
type input "185"
click at [282, 427] on input "20" at bounding box center [291, 428] width 197 height 27
click at [399, 584] on span "Generate" at bounding box center [377, 582] width 51 height 12
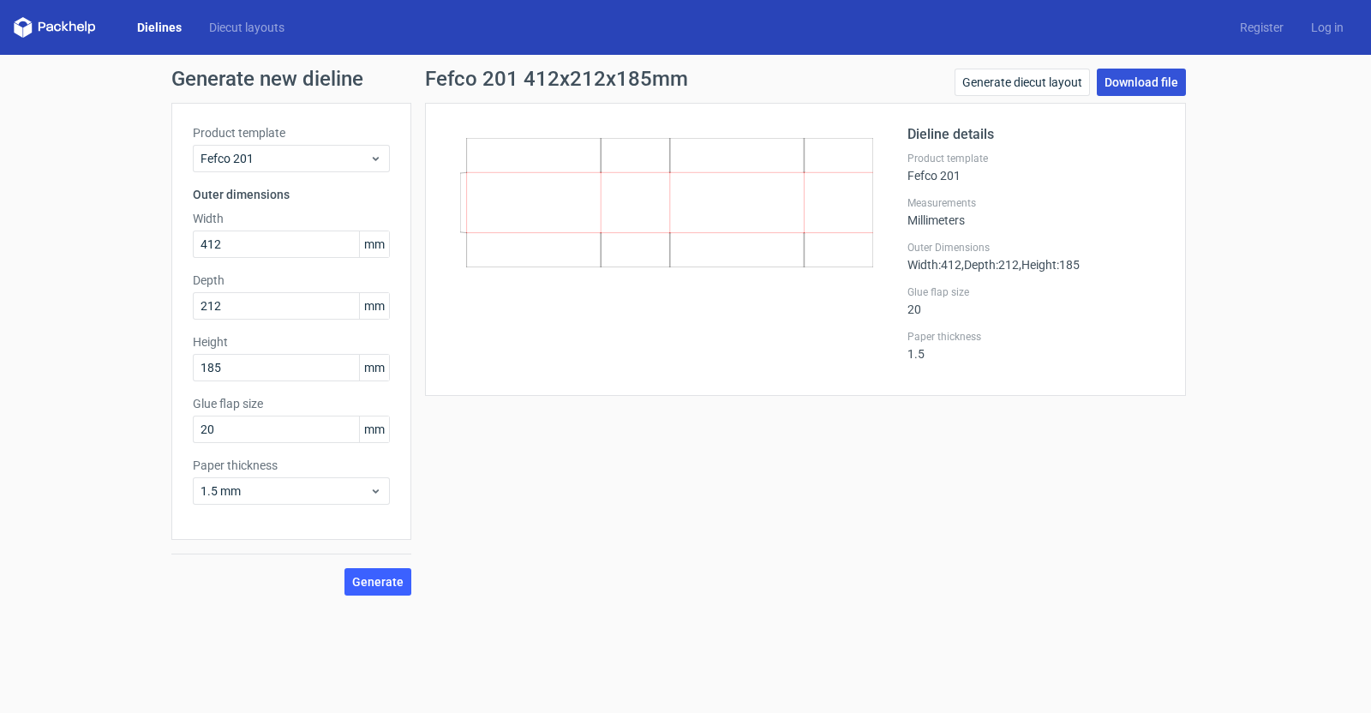
click at [1150, 75] on link "Download file" at bounding box center [1140, 82] width 89 height 27
